Goal: Transaction & Acquisition: Purchase product/service

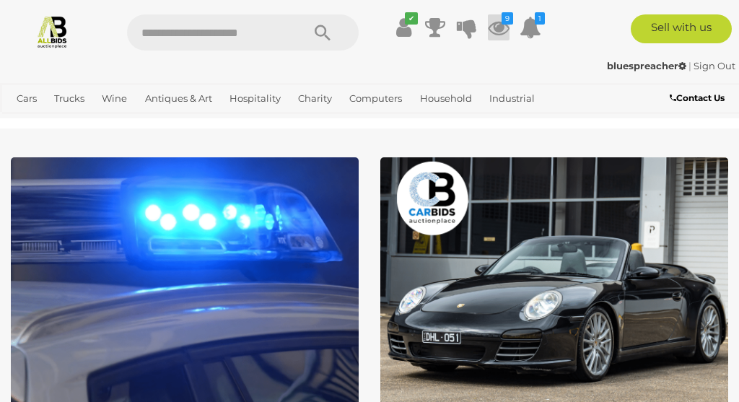
click at [500, 21] on icon at bounding box center [499, 27] width 22 height 26
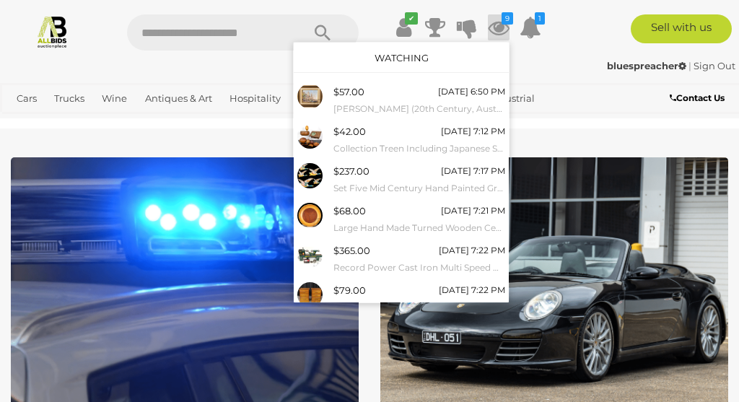
click at [404, 58] on link "Watching" at bounding box center [402, 58] width 54 height 12
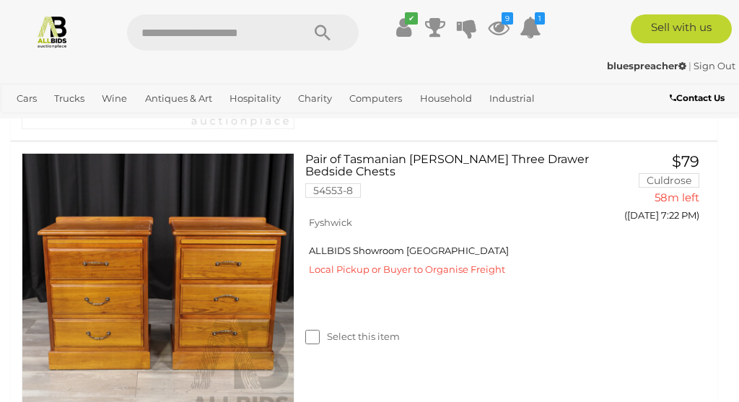
scroll to position [1786, 0]
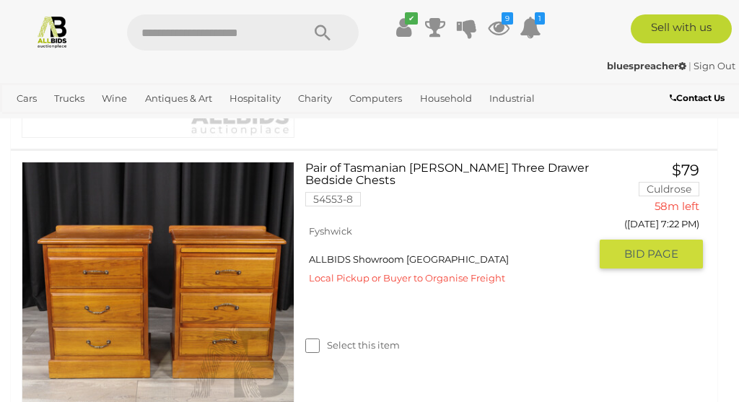
click at [640, 247] on span "BID PAGE" at bounding box center [652, 254] width 54 height 14
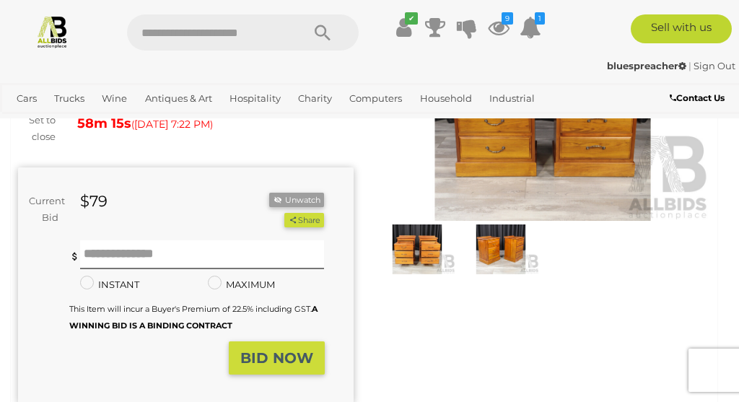
scroll to position [178, 0]
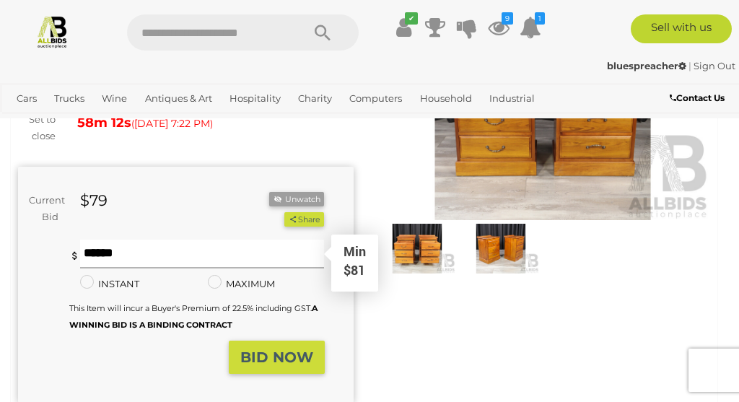
click at [258, 253] on input "text" at bounding box center [202, 254] width 245 height 29
type input "***"
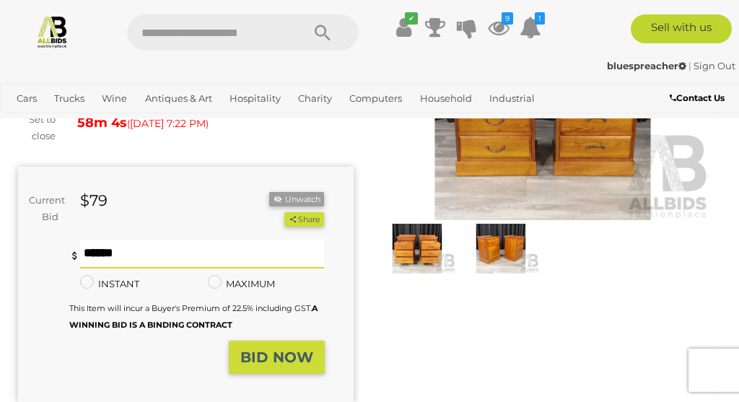
click at [272, 356] on strong "BID NOW" at bounding box center [276, 357] width 73 height 17
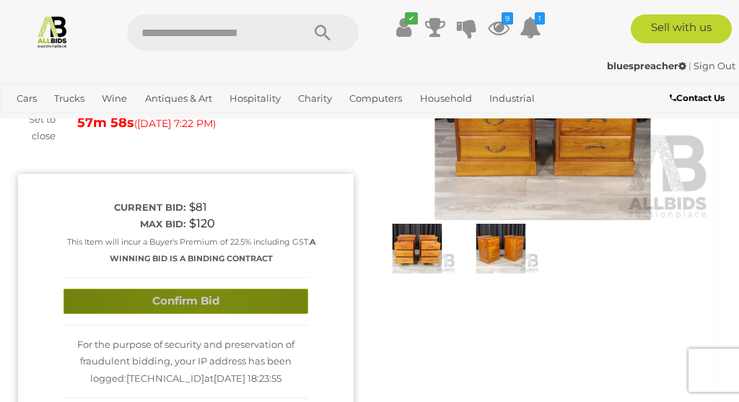
click at [204, 295] on button "Confirm Bid" at bounding box center [186, 301] width 245 height 25
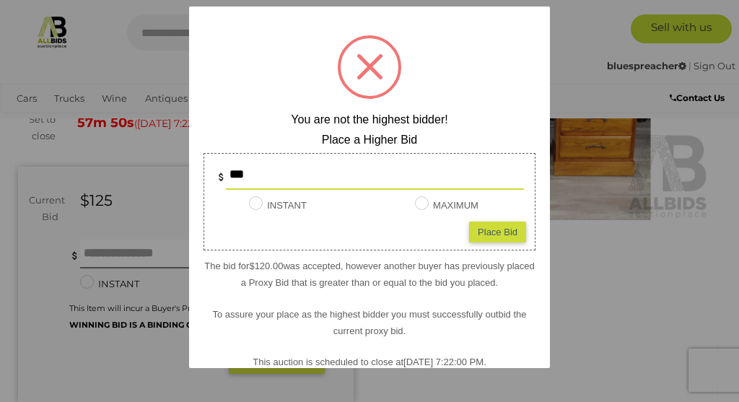
click at [490, 230] on div "Place Bid" at bounding box center [497, 231] width 57 height 21
type input "***"
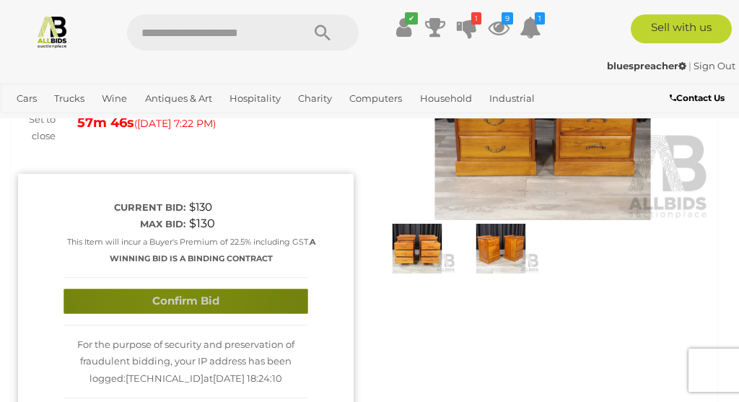
click at [170, 295] on button "Confirm Bid" at bounding box center [186, 301] width 245 height 25
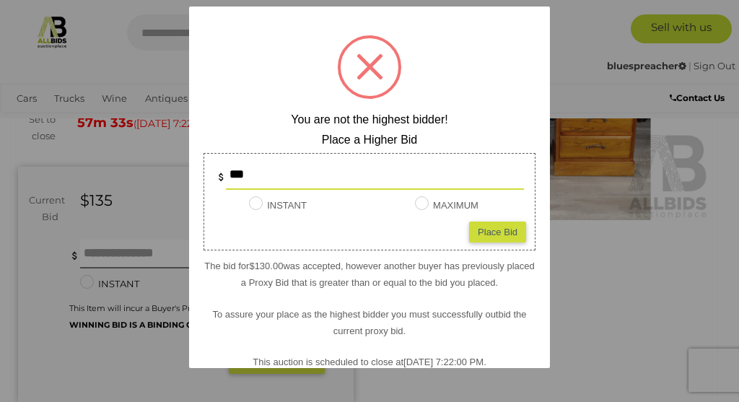
click at [363, 77] on div at bounding box center [370, 67] width 64 height 64
click at [369, 63] on span at bounding box center [370, 66] width 27 height 27
click at [100, 65] on div at bounding box center [369, 201] width 739 height 402
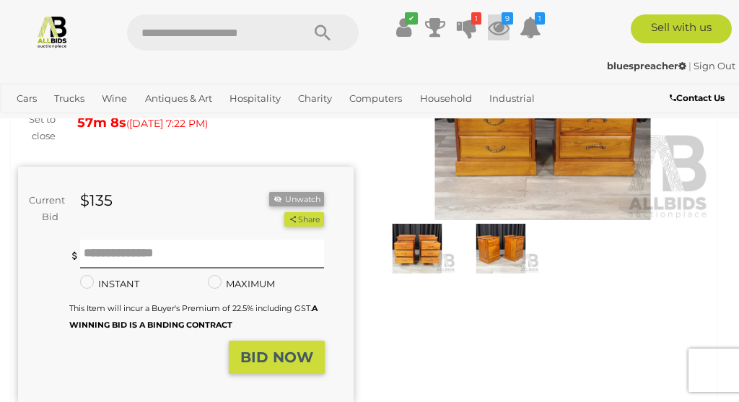
click at [503, 25] on icon "9" at bounding box center [508, 18] width 12 height 12
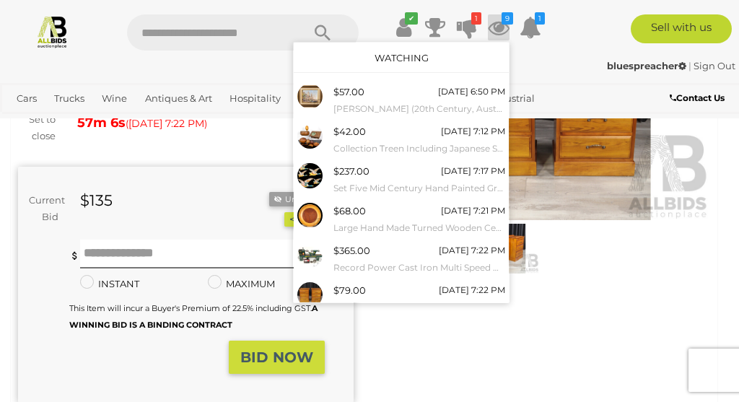
click at [417, 57] on link "Watching" at bounding box center [402, 58] width 54 height 12
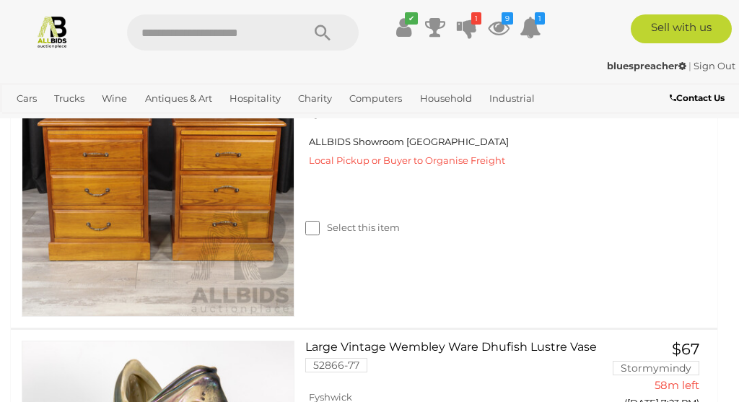
scroll to position [1934, 0]
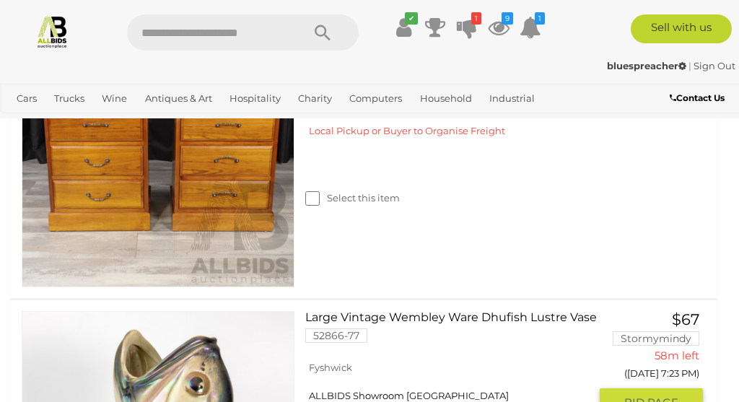
click at [640, 396] on span "BID PAGE" at bounding box center [652, 403] width 54 height 14
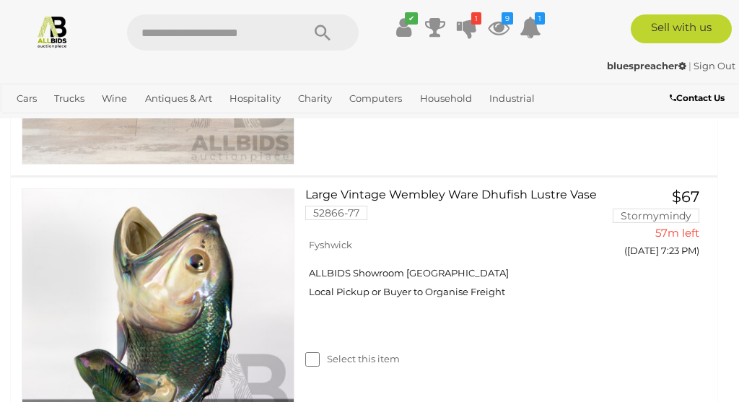
scroll to position [2057, 0]
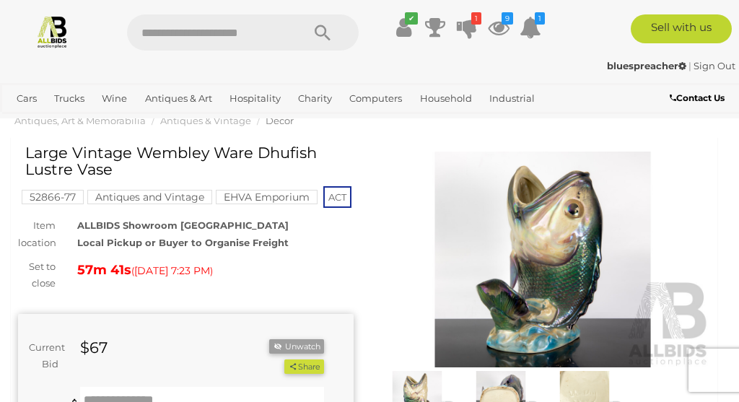
scroll to position [29, 0]
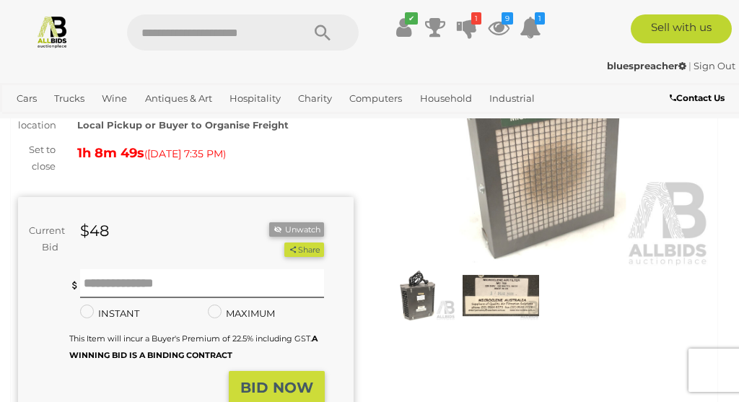
scroll to position [116, 0]
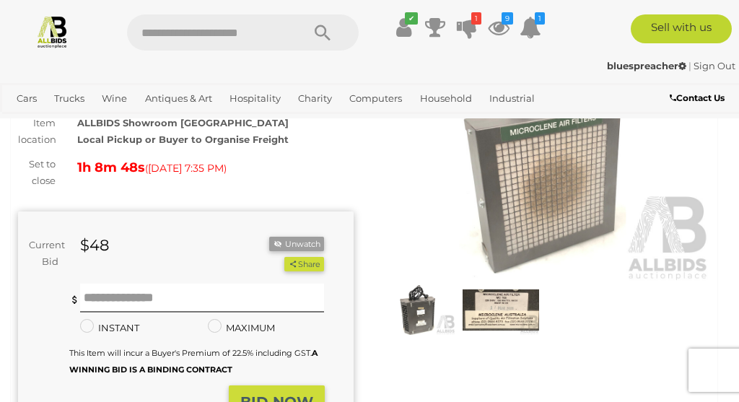
click at [546, 183] on img at bounding box center [543, 174] width 336 height 216
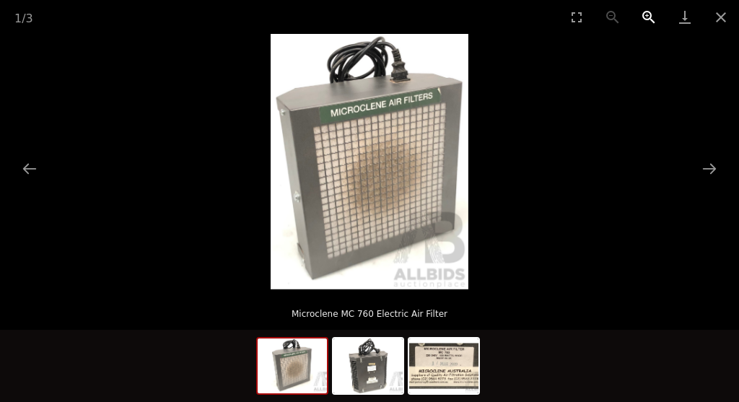
click at [648, 17] on button "Zoom in" at bounding box center [649, 17] width 36 height 34
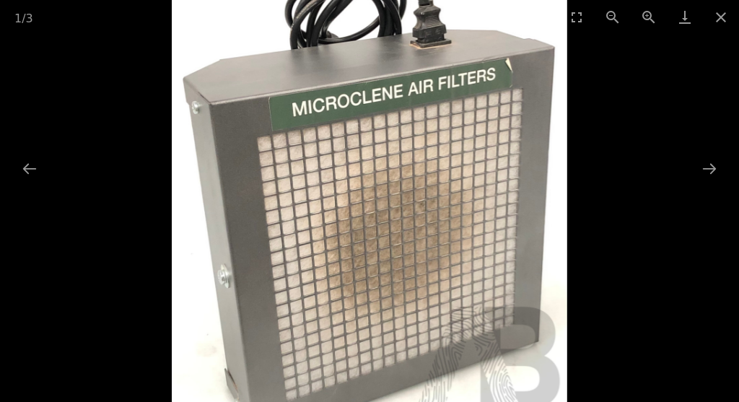
drag, startPoint x: 501, startPoint y: 74, endPoint x: 436, endPoint y: 134, distance: 88.4
click at [436, 134] on img at bounding box center [369, 206] width 395 height 511
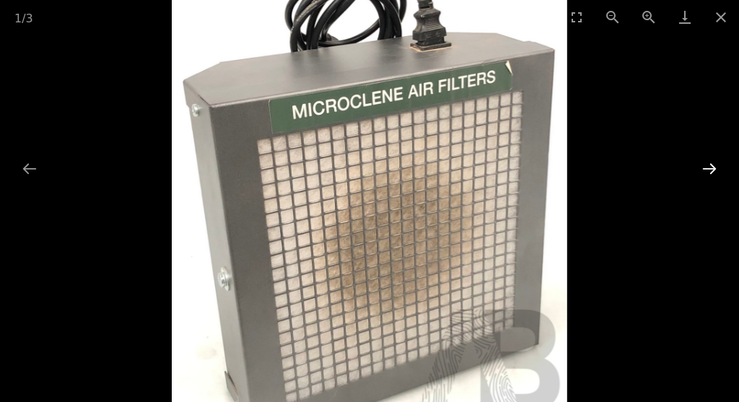
click at [705, 166] on button "Next slide" at bounding box center [710, 169] width 30 height 28
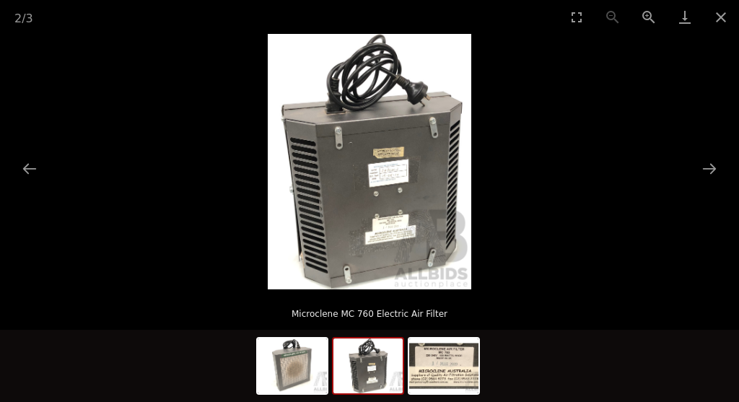
click at [433, 149] on img at bounding box center [370, 162] width 204 height 256
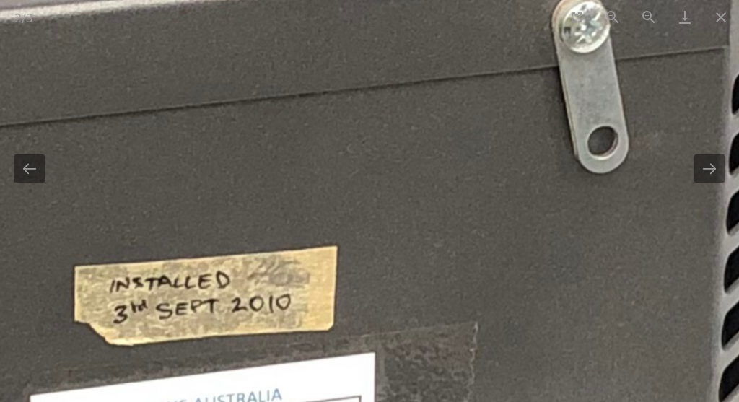
drag, startPoint x: 323, startPoint y: 180, endPoint x: 475, endPoint y: 151, distance: 154.3
click at [475, 151] on img at bounding box center [43, 373] width 1740 height 2183
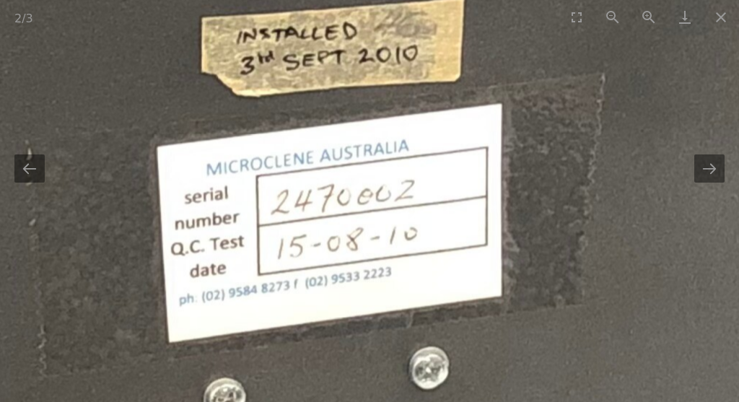
drag, startPoint x: 304, startPoint y: 284, endPoint x: 430, endPoint y: 17, distance: 294.9
click at [430, 17] on div "2 / 3 Microclene MC 760 Electric Air Filter" at bounding box center [369, 201] width 739 height 402
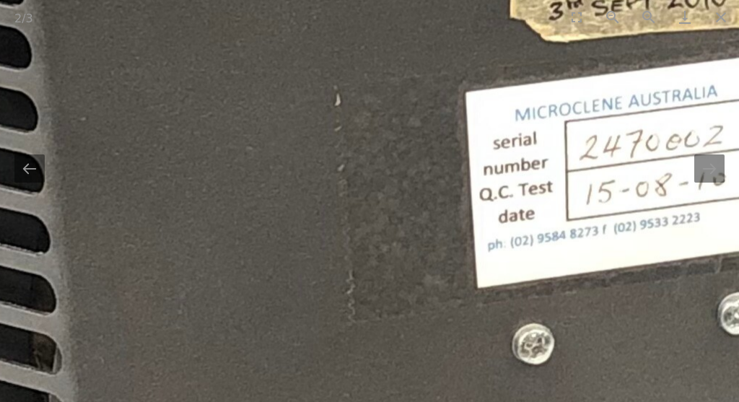
drag, startPoint x: 212, startPoint y: 188, endPoint x: 513, endPoint y: 172, distance: 300.8
click at [515, 172] on img at bounding box center [479, 70] width 1740 height 2183
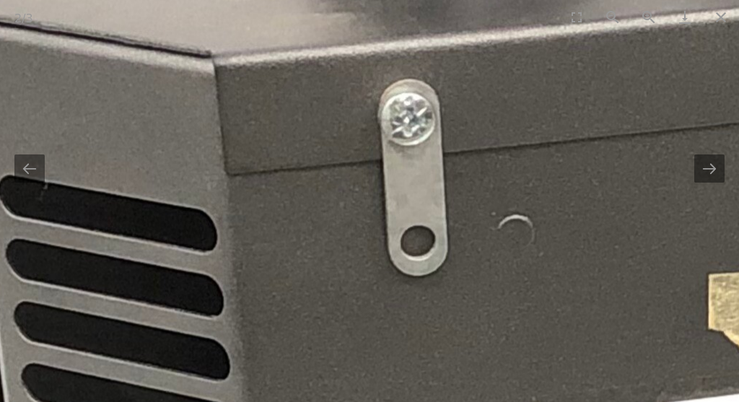
drag, startPoint x: 390, startPoint y: 95, endPoint x: 391, endPoint y: 401, distance: 306.9
click at [391, 401] on img at bounding box center [677, 381] width 1740 height 2183
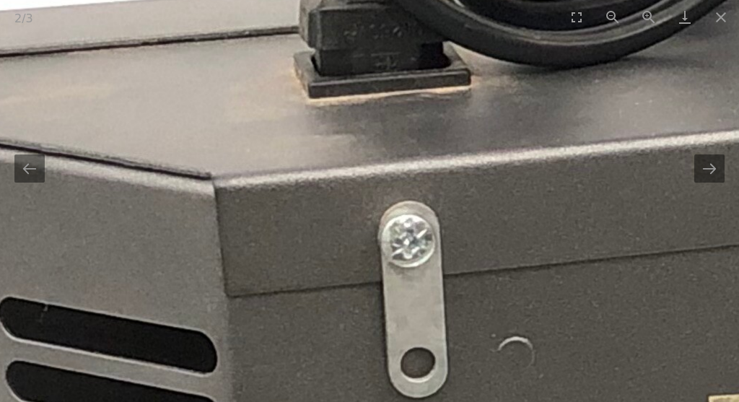
click at [723, 17] on button "Close gallery" at bounding box center [721, 17] width 36 height 34
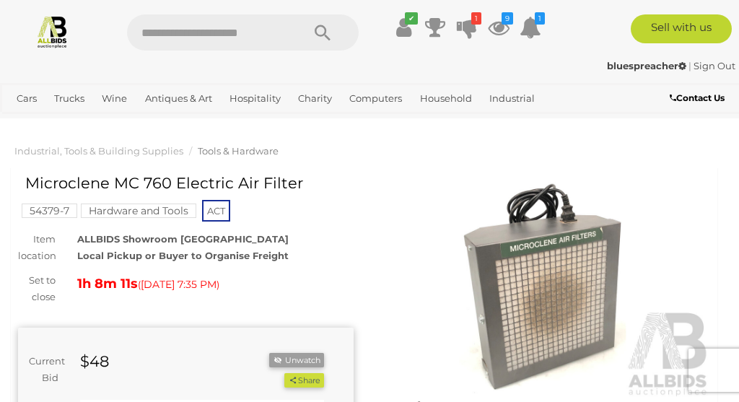
drag, startPoint x: 27, startPoint y: 183, endPoint x: 170, endPoint y: 183, distance: 143.7
click at [170, 183] on h1 "Microclene MC 760 Electric Air Filter" at bounding box center [187, 183] width 325 height 17
copy h1 "Microclene MC 760"
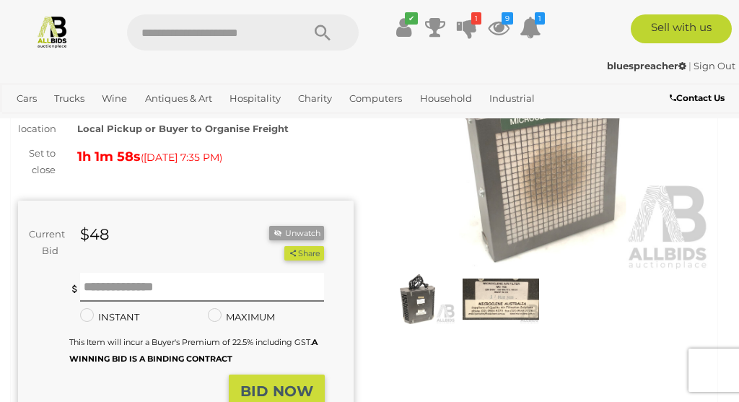
scroll to position [128, 0]
click at [495, 27] on icon at bounding box center [499, 27] width 22 height 26
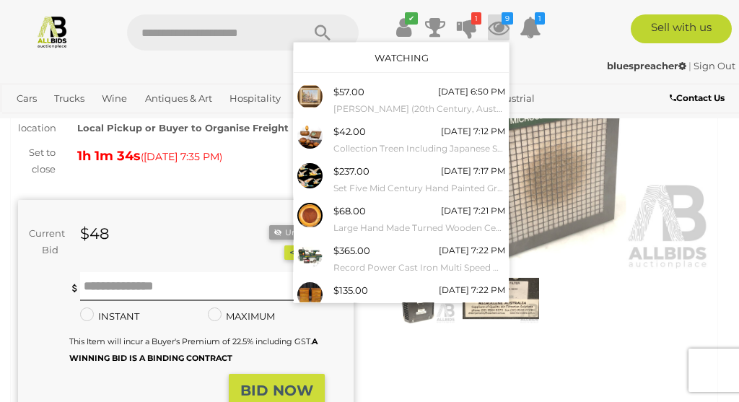
click at [406, 58] on link "Watching" at bounding box center [402, 58] width 54 height 12
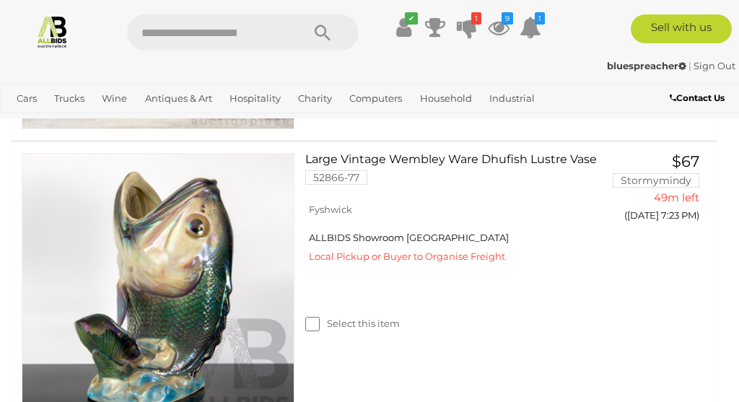
scroll to position [2087, 0]
